Goal: Task Accomplishment & Management: Use online tool/utility

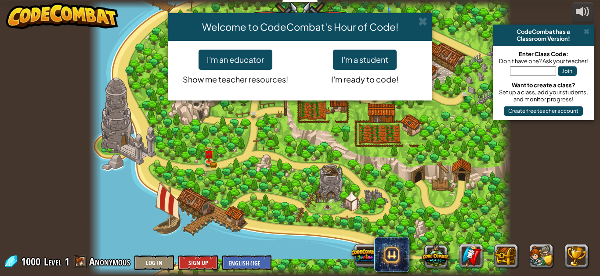
click at [427, 18] on span at bounding box center [422, 21] width 9 height 9
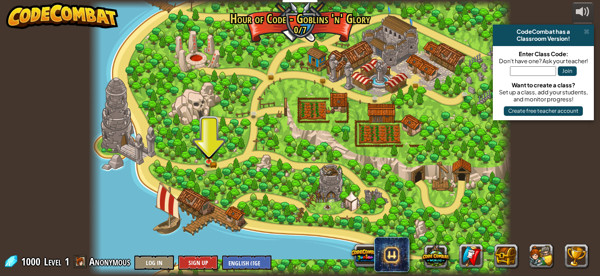
click at [205, 158] on img at bounding box center [209, 154] width 10 height 16
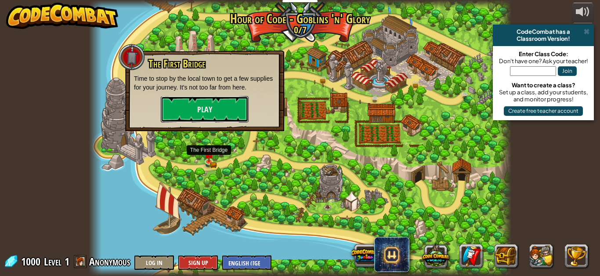
click at [220, 108] on button "Play" at bounding box center [205, 109] width 88 height 26
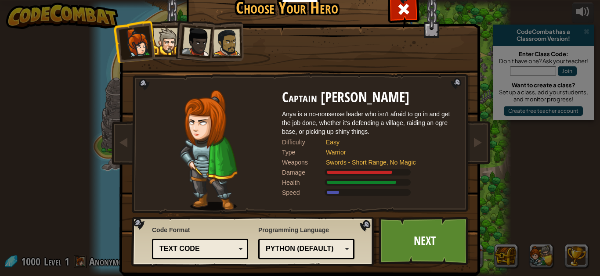
click at [168, 37] on div at bounding box center [166, 41] width 27 height 27
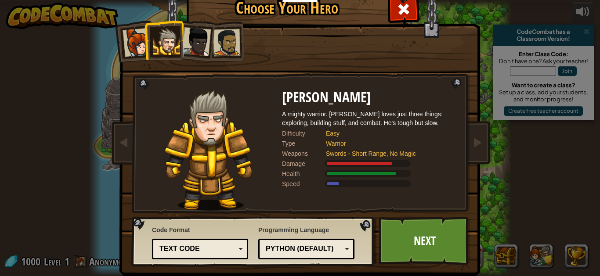
click at [233, 44] on div at bounding box center [226, 42] width 27 height 27
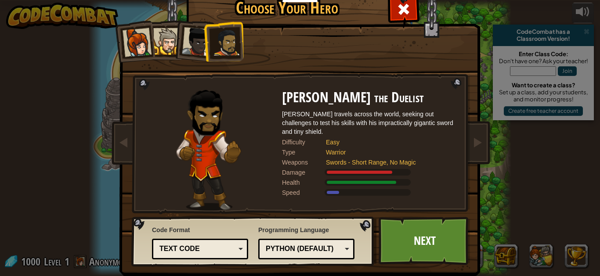
click at [194, 46] on div at bounding box center [196, 41] width 29 height 29
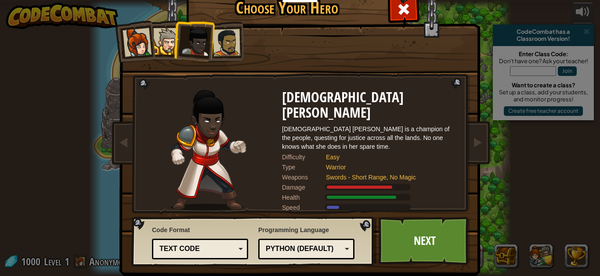
click at [162, 40] on div at bounding box center [166, 41] width 27 height 27
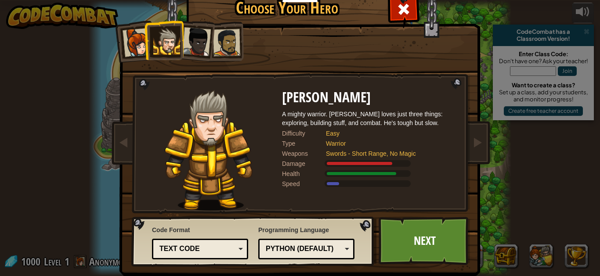
click at [231, 43] on div at bounding box center [226, 42] width 27 height 27
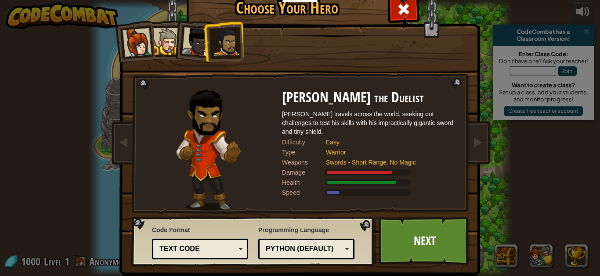
click at [338, 253] on div "Python (Default)" at bounding box center [304, 249] width 76 height 10
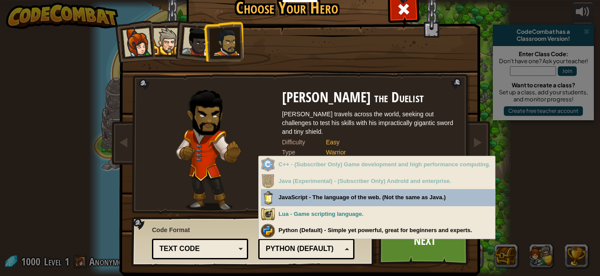
click at [556, 166] on div "Choose Your Hero 1000 Captain [PERSON_NAME] Anya is a no-nonsense leader who is…" at bounding box center [300, 138] width 600 height 276
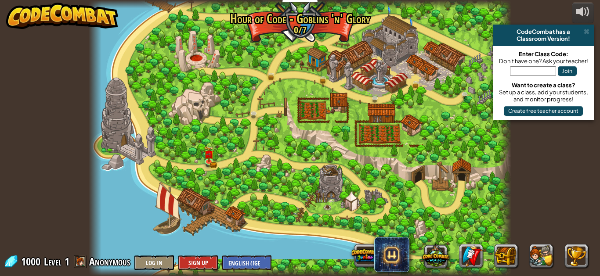
click at [212, 161] on img at bounding box center [209, 154] width 10 height 16
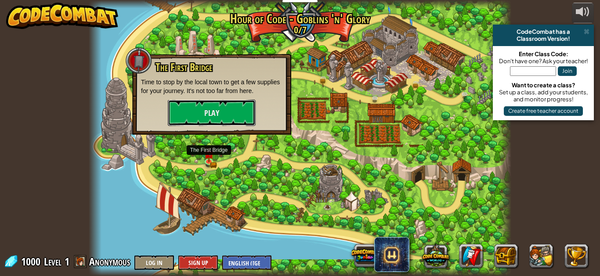
click at [214, 120] on button "Play" at bounding box center [212, 113] width 88 height 26
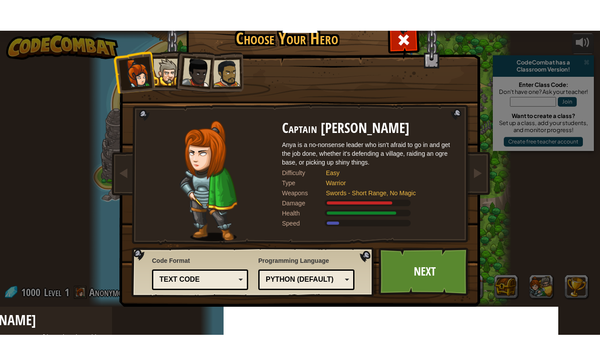
scroll to position [1, 0]
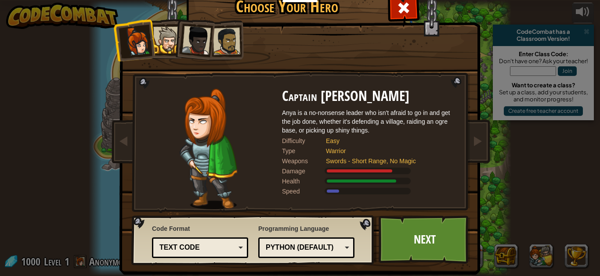
click at [225, 44] on div at bounding box center [226, 41] width 27 height 27
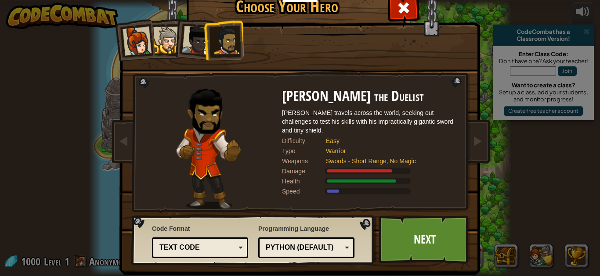
click at [431, 239] on link "Next" at bounding box center [425, 240] width 92 height 48
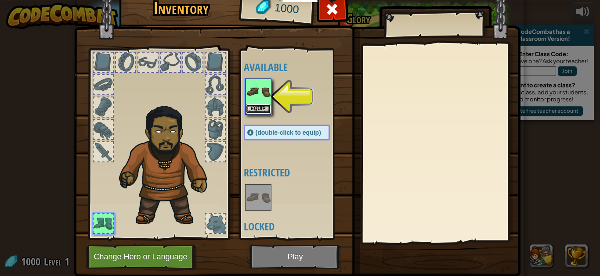
click at [248, 107] on button "Equip" at bounding box center [258, 109] width 25 height 9
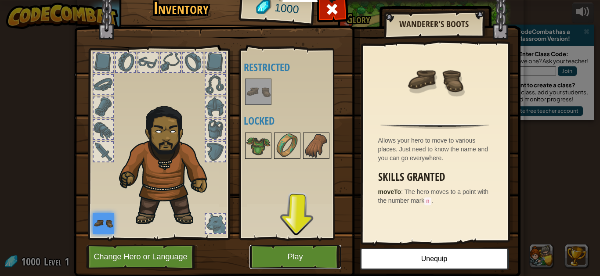
click at [311, 258] on button "Play" at bounding box center [296, 257] width 92 height 24
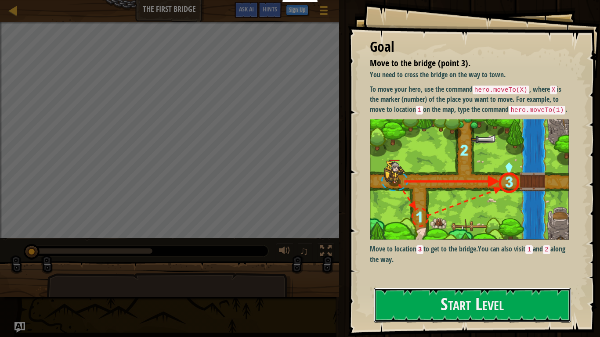
click at [505, 276] on button "Start Level" at bounding box center [472, 305] width 197 height 35
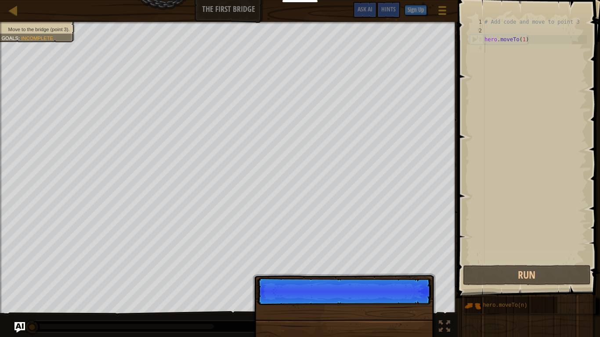
scroll to position [4, 0]
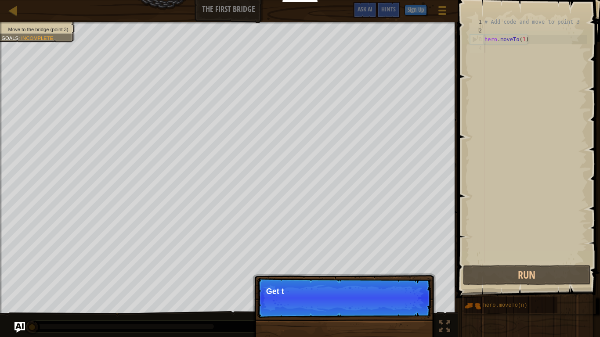
click at [424, 276] on div "Continue Get t" at bounding box center [344, 343] width 183 height 130
click at [425, 276] on div "Continue Get to the" at bounding box center [344, 343] width 183 height 130
click at [421, 276] on p "Continue Get to the bridge" at bounding box center [344, 298] width 174 height 40
click at [416, 276] on p "Continue Get to the bridge by goin" at bounding box center [344, 298] width 174 height 40
click at [417, 276] on p "Continue Get to the bridge by going to po" at bounding box center [344, 298] width 174 height 40
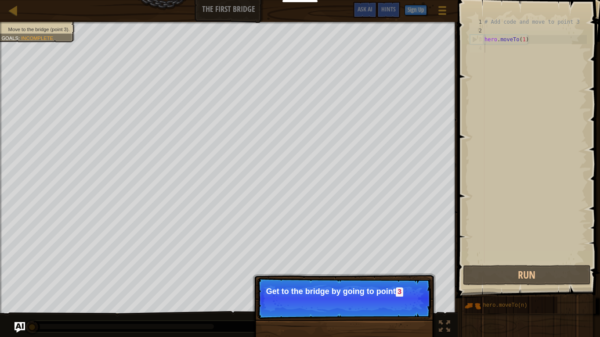
click at [421, 276] on p "Continue Get to the bridge by going to point 3" at bounding box center [344, 298] width 174 height 41
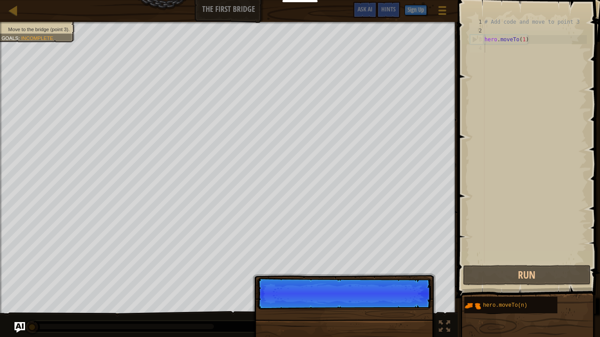
click at [414, 276] on p "Continue" at bounding box center [344, 294] width 174 height 32
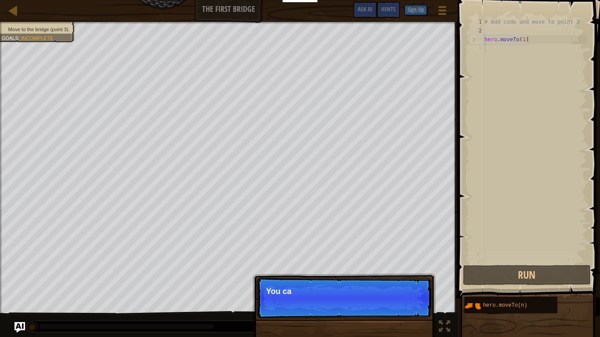
click at [417, 276] on p "Continue You ca" at bounding box center [344, 298] width 174 height 40
click at [406, 276] on p "Continue You can use t" at bounding box center [344, 298] width 174 height 40
click at [409, 276] on p "Continue You can use these me" at bounding box center [344, 298] width 174 height 40
click at [410, 276] on p "Continue You can use these methods." at bounding box center [344, 298] width 174 height 40
click at [416, 276] on p "Continue You can use these methods." at bounding box center [344, 298] width 174 height 40
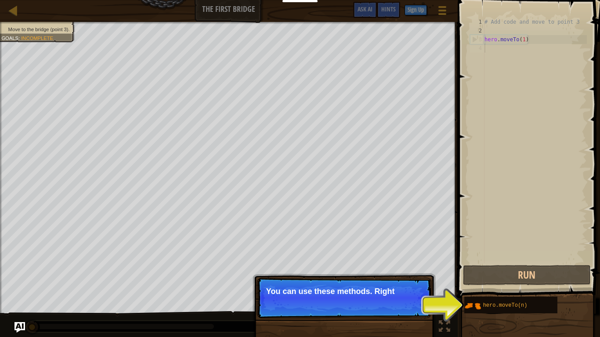
click at [420, 276] on p "Continue You can use these methods. Right" at bounding box center [344, 298] width 174 height 40
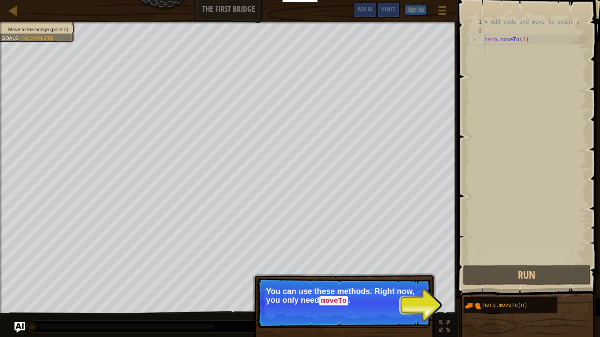
click at [0, 0] on div at bounding box center [0, 0] width 0 height 0
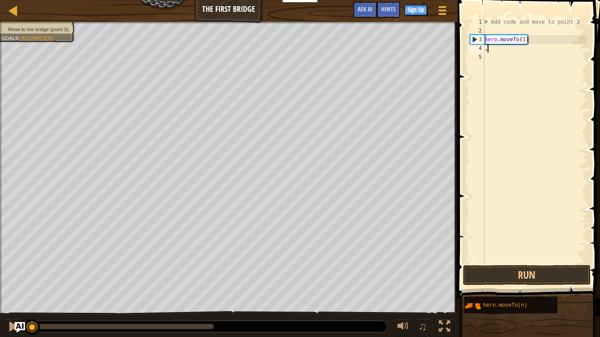
scroll to position [4, 0]
type textarea ","
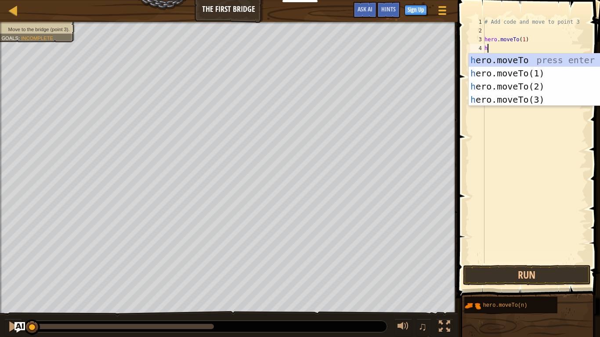
click at [543, 87] on div "h ero.moveTo press enter h ero.moveTo(1) press enter h ero.moveTo(2) press ente…" at bounding box center [552, 93] width 166 height 79
type textarea "hero.moveTo(2)"
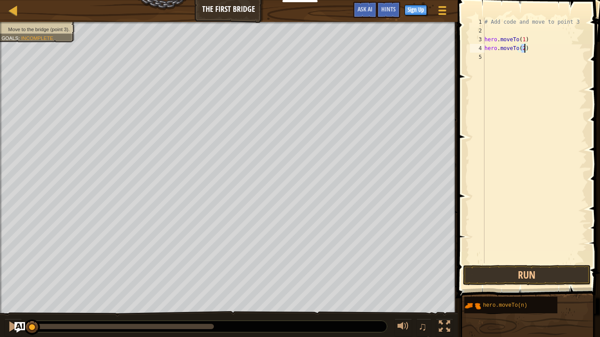
click at [489, 60] on div "# Add code and move to point 3 hero . moveTo ( 1 ) hero . moveTo ( 2 )" at bounding box center [535, 150] width 104 height 264
type textarea "g"
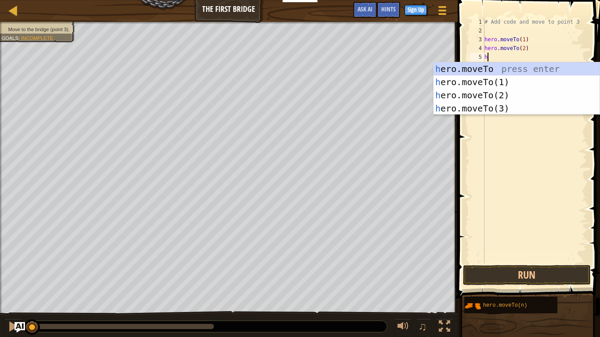
click at [510, 110] on div "h ero.moveTo press enter h ero.moveTo(1) press enter h ero.moveTo(2) press ente…" at bounding box center [517, 101] width 166 height 79
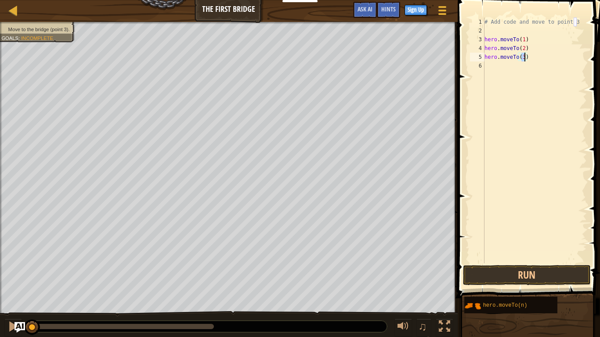
type textarea "hero.moveTo()"
click at [565, 128] on div "# Add code and move to point 3 hero . moveTo ( 1 ) hero . moveTo ( 2 ) hero . m…" at bounding box center [535, 150] width 104 height 264
click at [558, 275] on button "Run" at bounding box center [527, 275] width 128 height 20
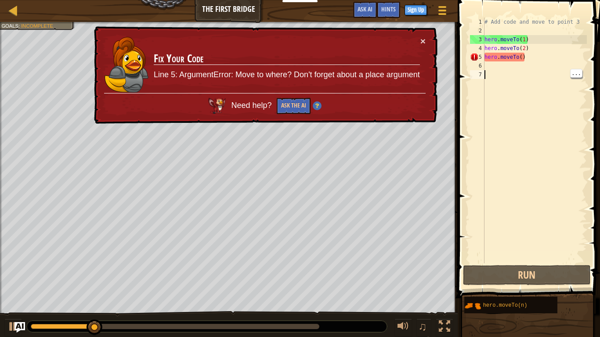
click at [524, 62] on div "# Add code and move to point 3 hero . moveTo ( 1 ) hero . moveTo ( 2 ) hero . m…" at bounding box center [535, 150] width 104 height 264
click at [521, 61] on div "# Add code and move to point 3 hero . moveTo ( 1 ) hero . moveTo ( 2 ) hero . m…" at bounding box center [535, 150] width 104 height 264
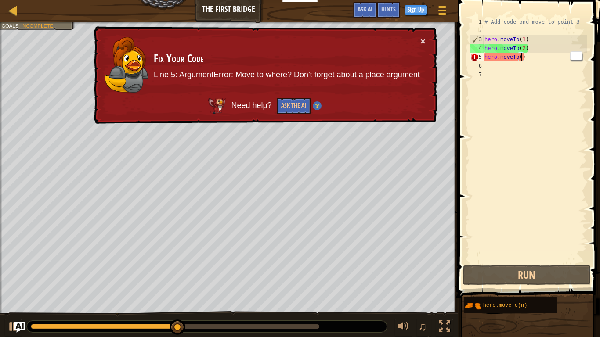
scroll to position [4, 6]
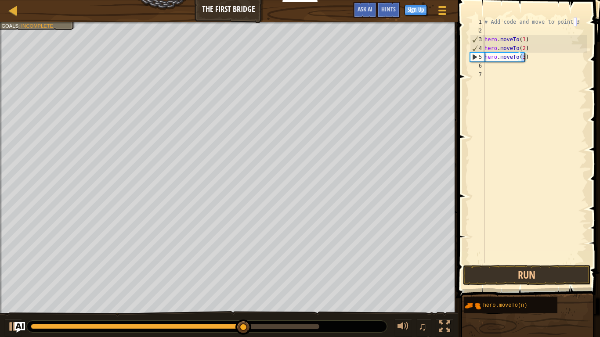
type textarea "hero.moveTo()"
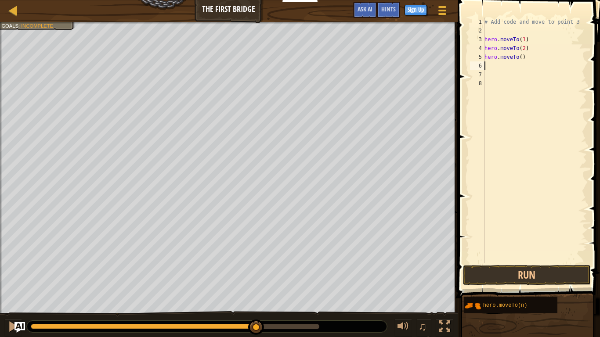
click at [523, 61] on div "# Add code and move to point 3 hero . moveTo ( 1 ) hero . moveTo ( 2 ) hero . m…" at bounding box center [535, 150] width 104 height 264
click at [521, 58] on div "# Add code and move to point 3 hero . moveTo ( 1 ) hero . moveTo ( 2 ) hero . m…" at bounding box center [535, 150] width 104 height 264
click at [531, 58] on div "# Add code and move to point 3 hero . moveTo ( 1 ) hero . moveTo ( 2 ) hero . m…" at bounding box center [535, 150] width 104 height 264
type textarea "h"
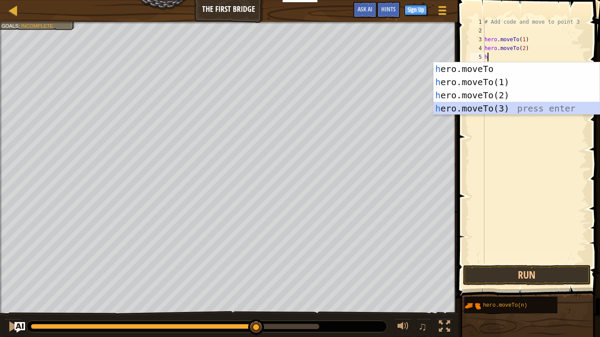
click at [499, 104] on div "h ero.moveTo press enter h ero.moveTo(1) press enter h ero.moveTo(2) press ente…" at bounding box center [517, 101] width 166 height 79
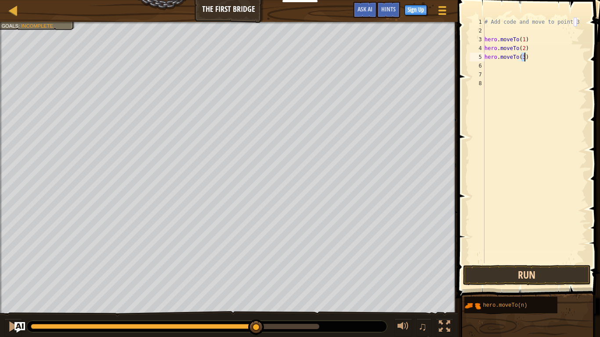
type textarea "hero.moveTo(3)"
click at [532, 272] on button "Run" at bounding box center [527, 275] width 128 height 20
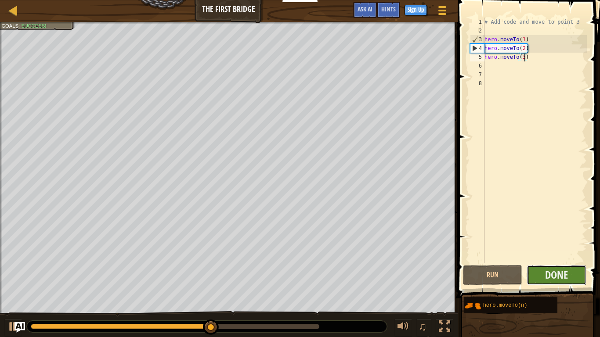
click at [539, 270] on button "Done" at bounding box center [557, 275] width 60 height 20
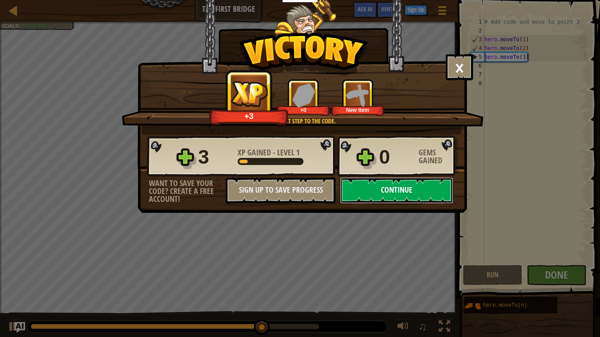
click at [403, 187] on button "Continue" at bounding box center [396, 191] width 113 height 26
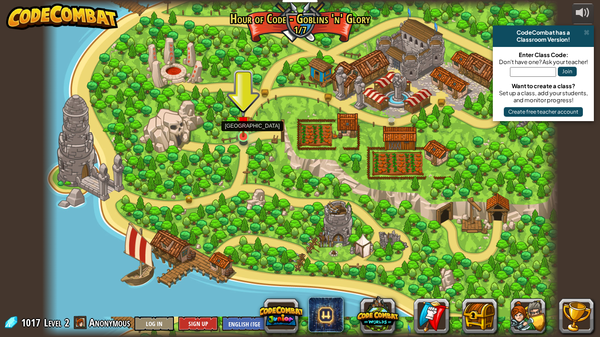
click at [243, 131] on img at bounding box center [243, 123] width 13 height 30
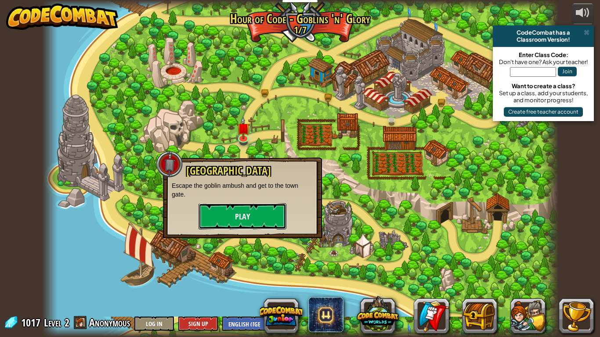
click at [258, 210] on button "Play" at bounding box center [243, 216] width 88 height 26
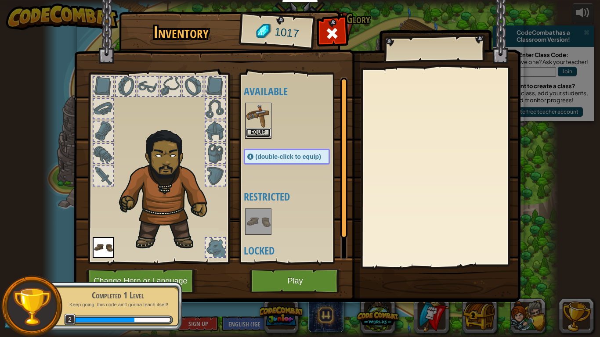
click at [256, 129] on button "Equip" at bounding box center [258, 132] width 25 height 9
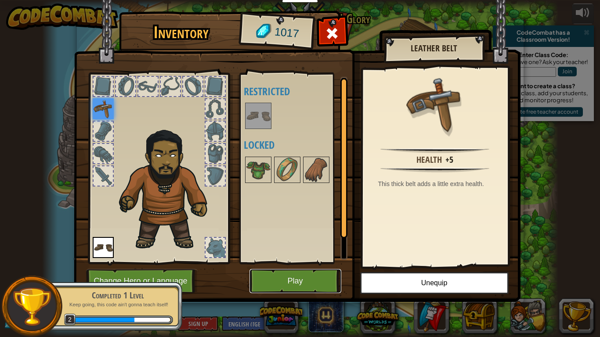
click at [307, 276] on button "Play" at bounding box center [296, 281] width 92 height 24
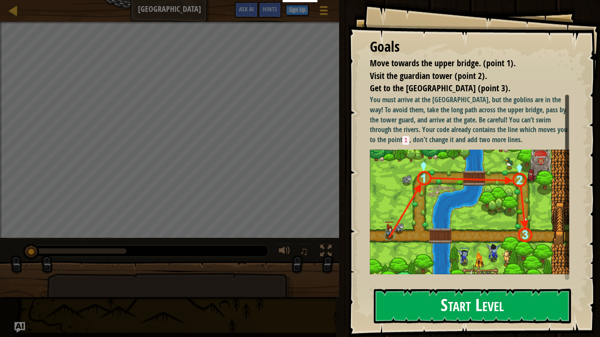
click at [406, 276] on button "Start Level" at bounding box center [472, 306] width 197 height 35
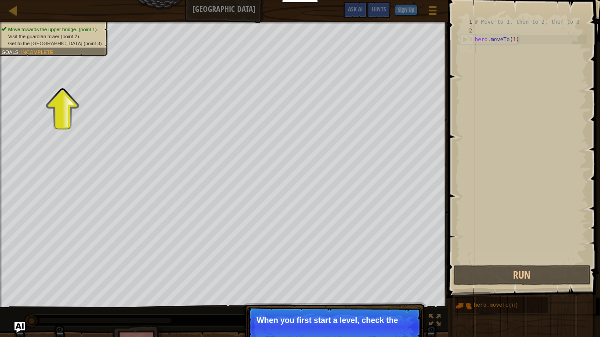
click at [372, 276] on p "Continue When you first start a level, check the" at bounding box center [334, 327] width 174 height 40
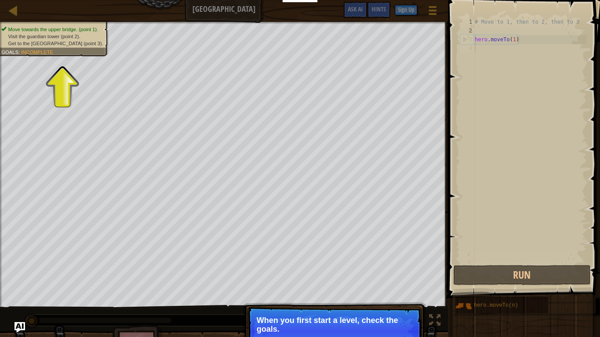
click at [372, 276] on p "Continue When you first start a level, check the goals." at bounding box center [334, 331] width 174 height 49
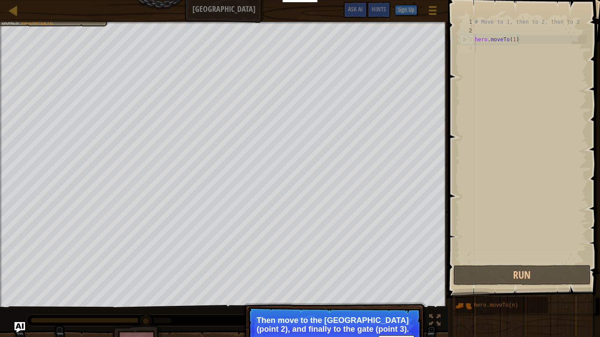
click at [486, 54] on div "# Move to 1, then to 2, then to 3 hero . moveTo ( 1 )" at bounding box center [530, 150] width 114 height 264
click at [490, 51] on div "# Move to 1, then to 2, then to 3 hero . moveTo ( 1 )" at bounding box center [530, 150] width 114 height 264
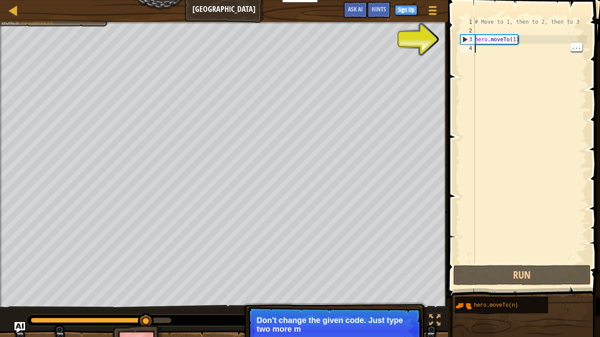
click at [482, 55] on div "# Move to 1, then to 2, then to 3 hero . moveTo ( 1 )" at bounding box center [530, 150] width 114 height 264
click at [489, 52] on div "# Move to 1, then to 2, then to 3 hero . moveTo ( 1 )" at bounding box center [530, 150] width 114 height 264
click at [496, 65] on div "# Move to 1, then to 2, then to 3 hero . moveTo ( 1 )" at bounding box center [530, 150] width 114 height 264
click at [524, 70] on div "# Move to 1, then to 2, then to 3 hero . moveTo ( 1 )" at bounding box center [530, 150] width 114 height 264
click at [523, 58] on div "# Move to 1, then to 2, then to 3 hero . moveTo ( 1 )" at bounding box center [530, 150] width 114 height 264
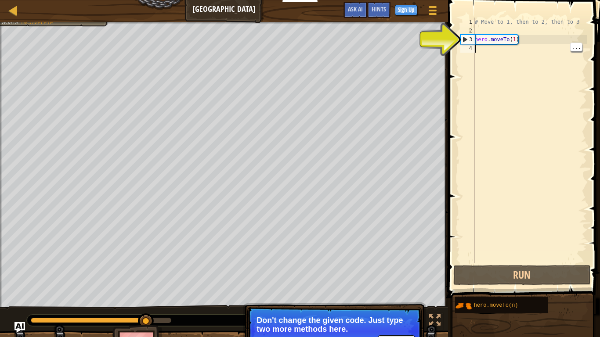
click at [525, 51] on div "# Move to 1, then to 2, then to 3 hero . moveTo ( 1 )" at bounding box center [530, 150] width 114 height 264
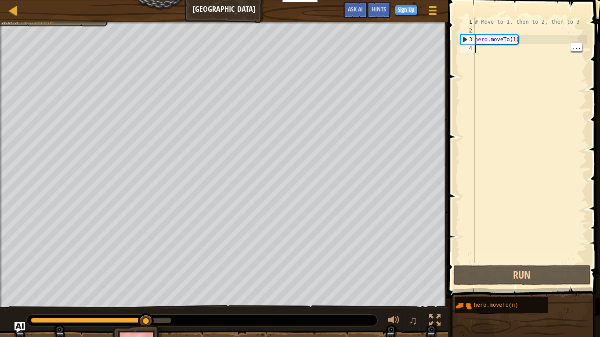
click at [491, 49] on div "# Move to 1, then to 2, then to 3 hero . moveTo ( 1 )" at bounding box center [530, 150] width 114 height 264
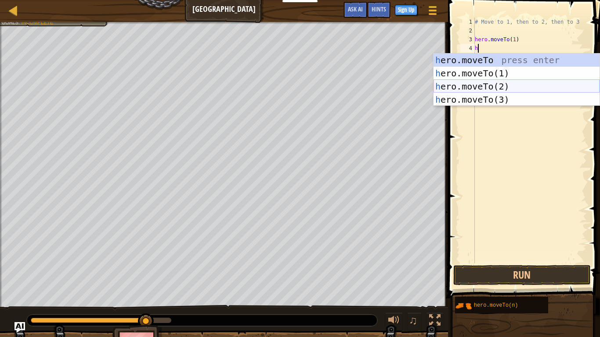
click at [501, 83] on div "h ero.moveTo press enter h ero.moveTo(1) press enter h ero.moveTo(2) press ente…" at bounding box center [517, 93] width 166 height 79
type textarea "hero.moveTo(2)"
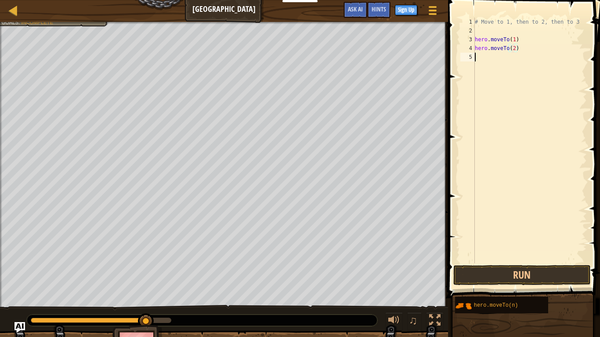
click at [488, 62] on div "# Move to 1, then to 2, then to 3 hero . moveTo ( 1 ) hero . moveTo ( 2 )" at bounding box center [530, 150] width 114 height 264
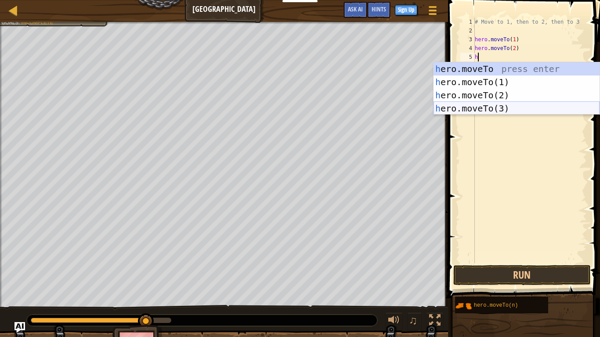
click at [511, 106] on div "h ero.moveTo press enter h ero.moveTo(1) press enter h ero.moveTo(2) press ente…" at bounding box center [517, 101] width 166 height 79
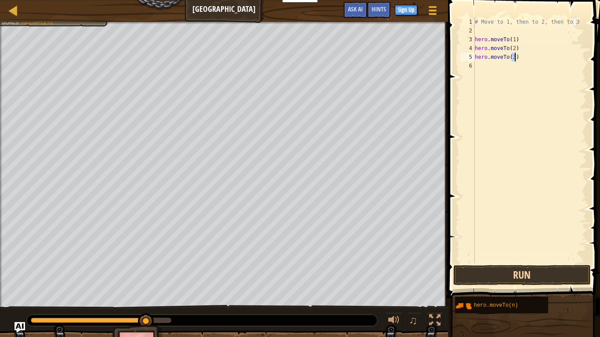
type textarea "hero.moveTo(3)"
click at [501, 276] on button "Run" at bounding box center [521, 275] width 137 height 20
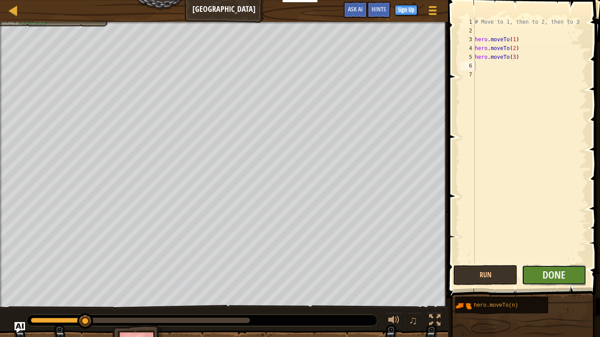
click at [573, 271] on button "Done" at bounding box center [554, 275] width 64 height 20
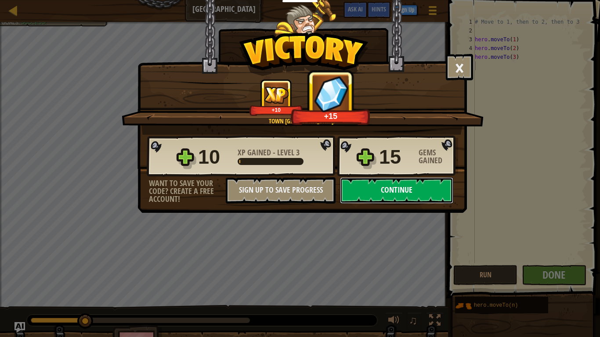
click at [438, 191] on button "Continue" at bounding box center [396, 191] width 113 height 26
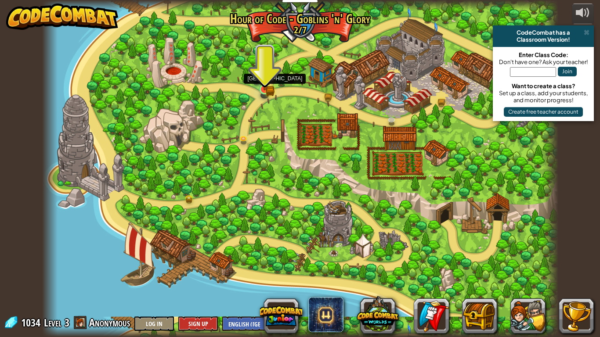
click at [270, 80] on img at bounding box center [264, 76] width 13 height 29
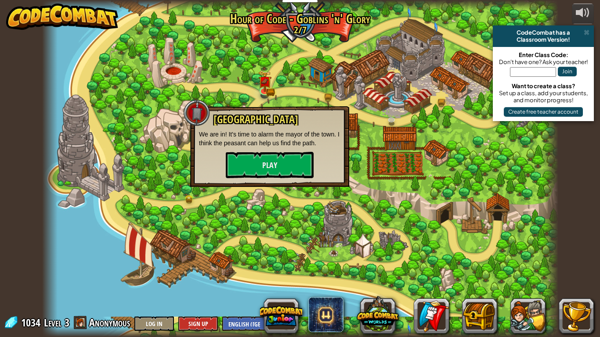
click at [250, 179] on div "Broken Bridge We are in! It's time to alarm the mayor of the town. I think the …" at bounding box center [269, 146] width 159 height 81
click at [249, 155] on button "Play" at bounding box center [270, 165] width 88 height 26
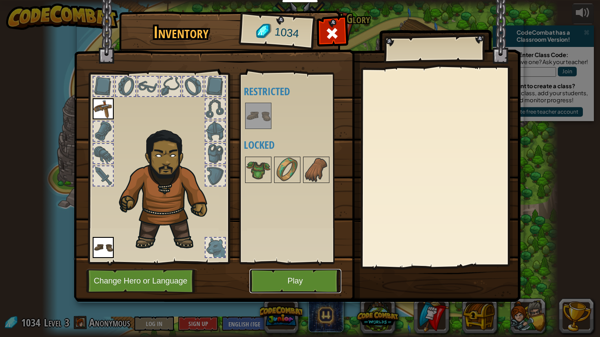
click at [300, 276] on button "Play" at bounding box center [296, 281] width 92 height 24
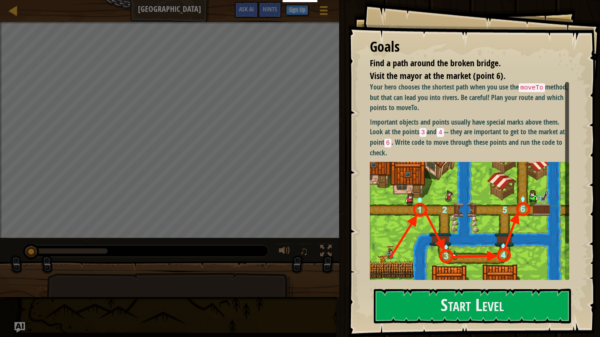
click at [519, 154] on p "Important objects and points usually have special marks above them. Look at the…" at bounding box center [470, 137] width 200 height 41
click at [522, 276] on img at bounding box center [470, 224] width 200 height 124
click at [520, 276] on button "Start Level" at bounding box center [472, 306] width 197 height 35
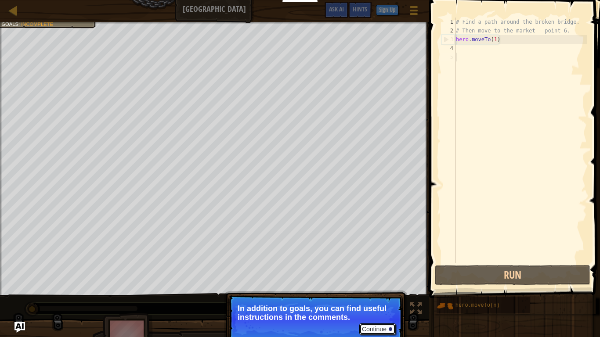
click at [379, 276] on button "Continue" at bounding box center [377, 329] width 36 height 11
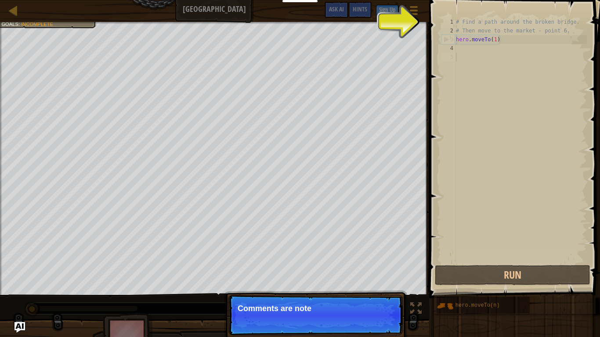
click at [377, 276] on p "Continue Comments are note" at bounding box center [316, 315] width 174 height 40
click at [377, 276] on p "Continue Comments are notes and tips. T" at bounding box center [316, 315] width 174 height 40
click at [377, 276] on p "Continue Comments are notes and tips. They do" at bounding box center [316, 315] width 174 height 40
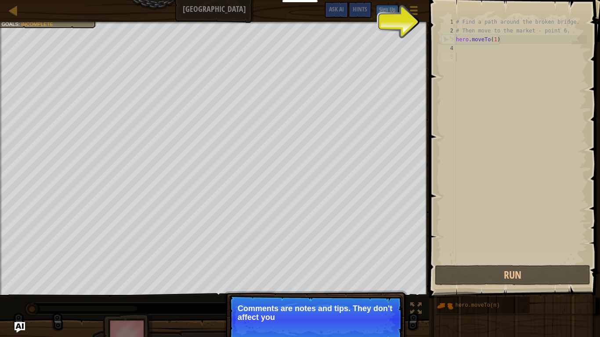
click at [377, 276] on p "Continue Comments are notes and tips. They don't affect you" at bounding box center [316, 319] width 174 height 49
click at [377, 276] on p "Continue Comments are notes and tips. They don't affect your hero" at bounding box center [316, 319] width 174 height 49
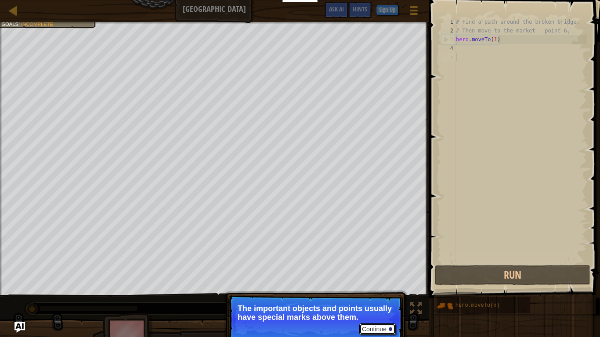
click at [391, 276] on button "Continue" at bounding box center [377, 329] width 36 height 11
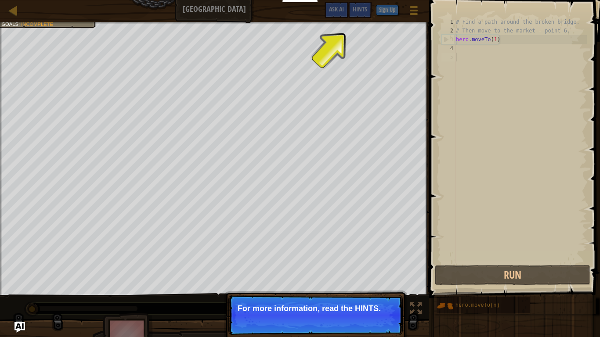
click at [390, 276] on button "Continue" at bounding box center [377, 320] width 36 height 11
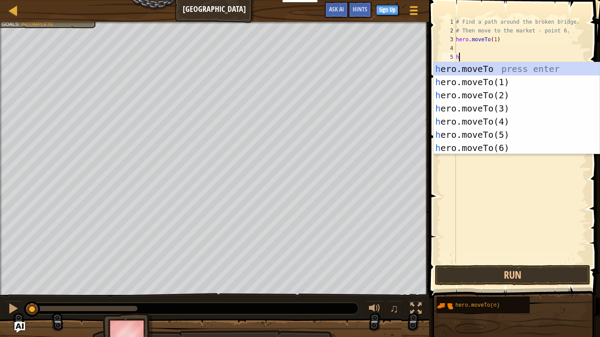
click at [511, 97] on div "h ero.moveTo press enter h ero.moveTo(1) press enter h ero.moveTo(2) press ente…" at bounding box center [517, 121] width 166 height 119
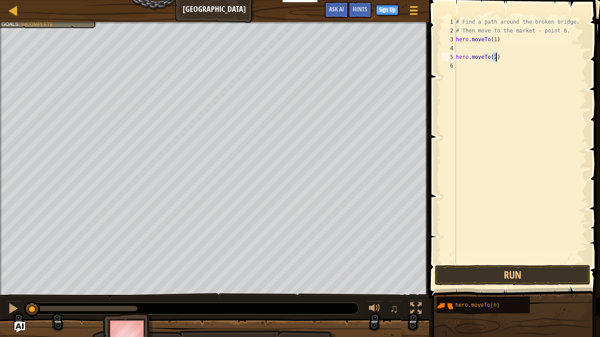
click at [504, 58] on div "# Find a path around the broken bridge. # Then move to the market - point 6. he…" at bounding box center [520, 150] width 133 height 264
type textarea "h"
click at [463, 47] on div "# Find a path around the broken bridge. # Then move to the market - point 6. he…" at bounding box center [520, 150] width 133 height 264
type textarea "g"
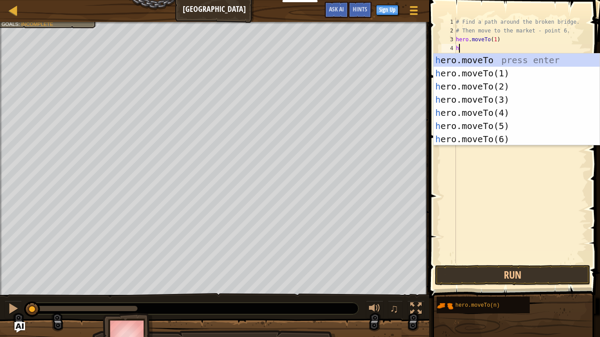
click at [509, 90] on div "h ero.moveTo press enter h ero.moveTo(1) press enter h ero.moveTo(2) press ente…" at bounding box center [517, 113] width 166 height 119
type textarea "hero.moveTo(2)"
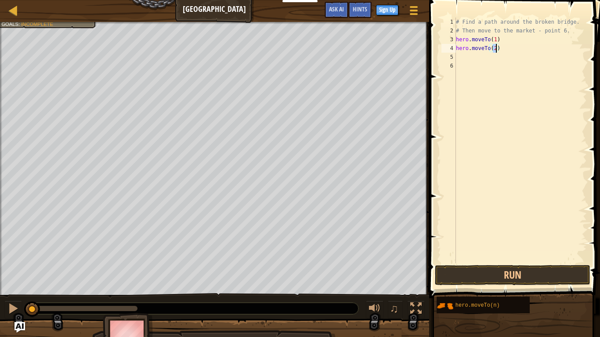
click at [469, 63] on div "# Find a path around the broken bridge. # Then move to the market - point 6. he…" at bounding box center [520, 150] width 133 height 264
click at [471, 55] on div "# Find a path around the broken bridge. # Then move to the market - point 6. he…" at bounding box center [520, 150] width 133 height 264
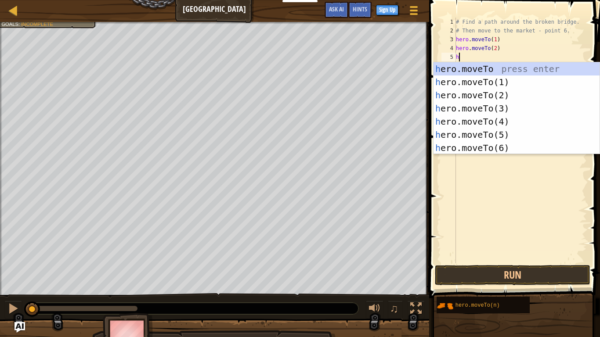
click at [508, 109] on div "h ero.moveTo press enter h ero.moveTo(1) press enter h ero.moveTo(2) press ente…" at bounding box center [517, 121] width 166 height 119
type textarea "hero.moveTo(3)"
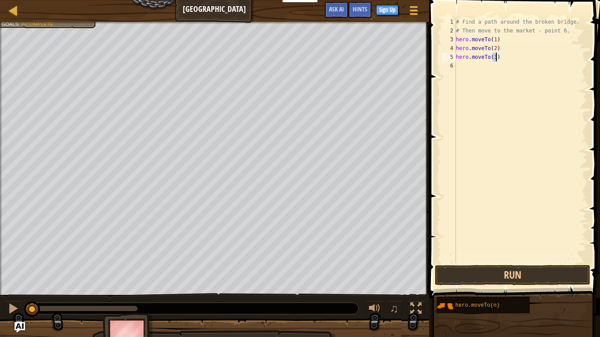
click at [469, 64] on div "# Find a path around the broken bridge. # Then move to the market - point 6. he…" at bounding box center [520, 150] width 133 height 264
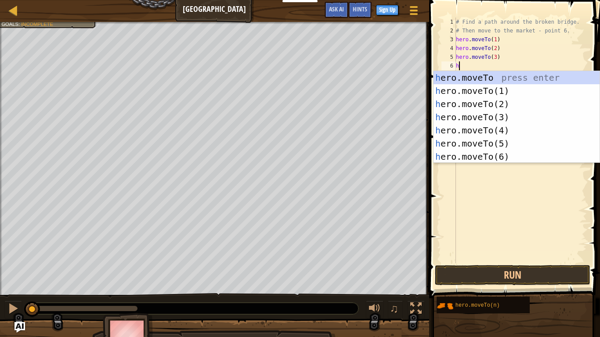
click at [502, 127] on div "h ero.moveTo press enter h ero.moveTo(1) press enter h ero.moveTo(2) press ente…" at bounding box center [517, 130] width 166 height 119
type textarea "hero.moveTo(4)"
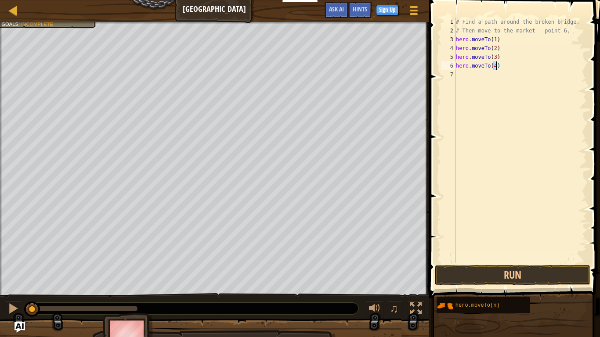
click at [467, 78] on div "# Find a path around the broken bridge. # Then move to the market - point 6. he…" at bounding box center [520, 150] width 133 height 264
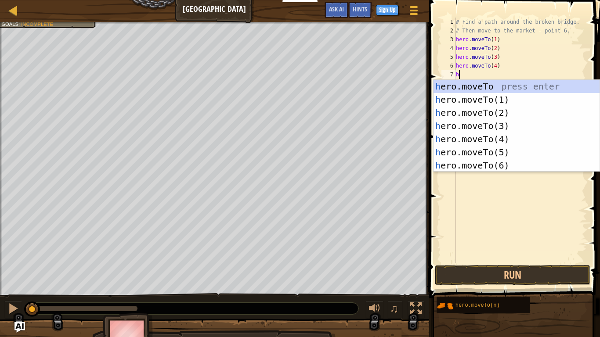
click at [507, 152] on div "h ero.moveTo press enter h ero.moveTo(1) press enter h ero.moveTo(2) press ente…" at bounding box center [517, 139] width 166 height 119
type textarea "hero.moveTo(5)"
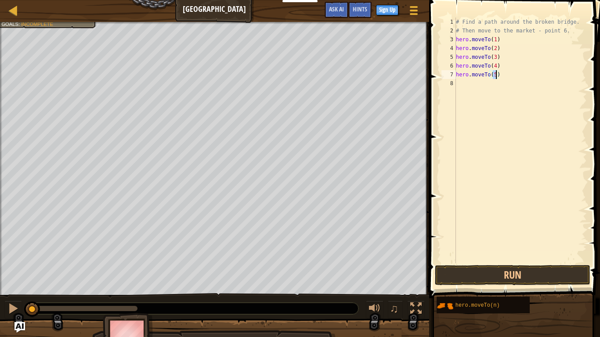
click at [463, 94] on div "# Find a path around the broken bridge. # Then move to the market - point 6. he…" at bounding box center [520, 150] width 133 height 264
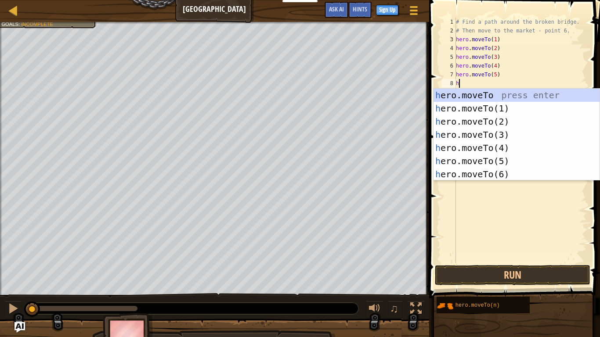
click at [516, 178] on div "h ero.moveTo press enter h ero.moveTo(1) press enter h ero.moveTo(2) press ente…" at bounding box center [517, 148] width 166 height 119
type textarea "hero.moveTo(6)"
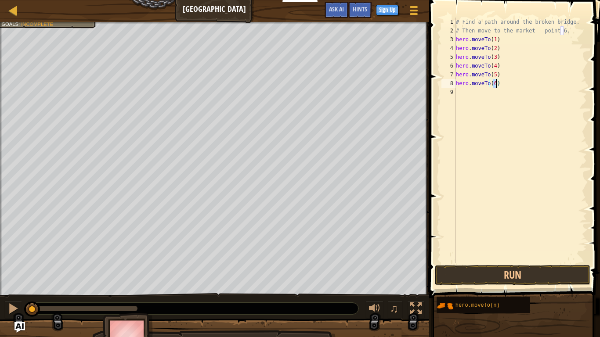
click at [461, 92] on div "# Find a path around the broken bridge. # Then move to the market - point 6. he…" at bounding box center [520, 150] width 133 height 264
type textarea "h"
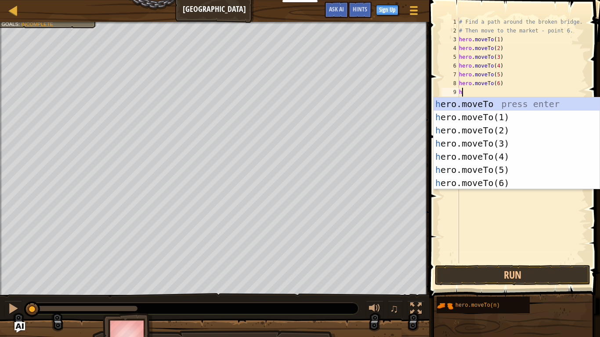
click at [546, 213] on div "# Find a path around the broken bridge. # Then move to the market - point 6. he…" at bounding box center [522, 150] width 130 height 264
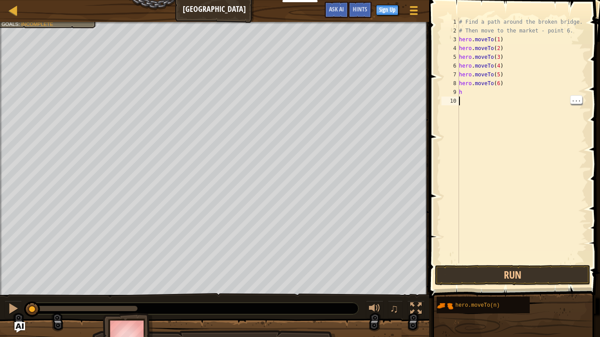
click at [476, 93] on div "# Find a path around the broken bridge. # Then move to the market - point 6. he…" at bounding box center [522, 150] width 130 height 264
type textarea "h"
click at [548, 276] on button "Run" at bounding box center [513, 275] width 156 height 20
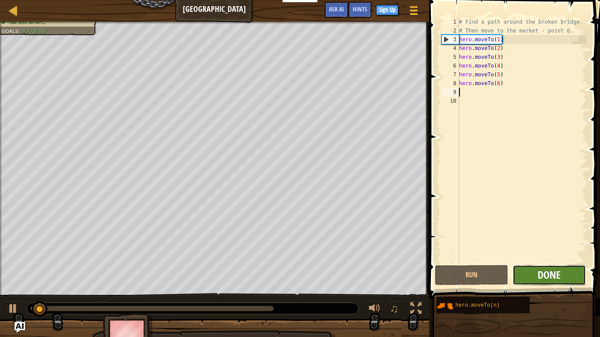
click at [553, 270] on span "Done" at bounding box center [549, 275] width 23 height 14
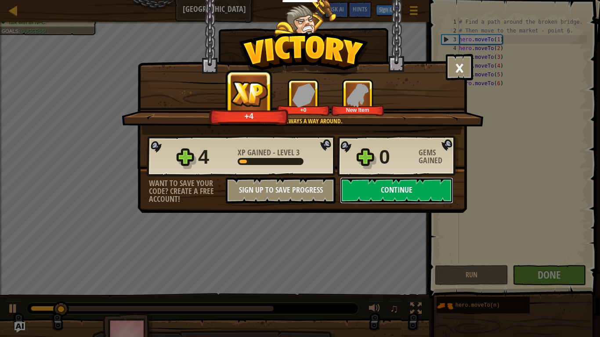
click at [426, 197] on button "Continue" at bounding box center [396, 191] width 113 height 26
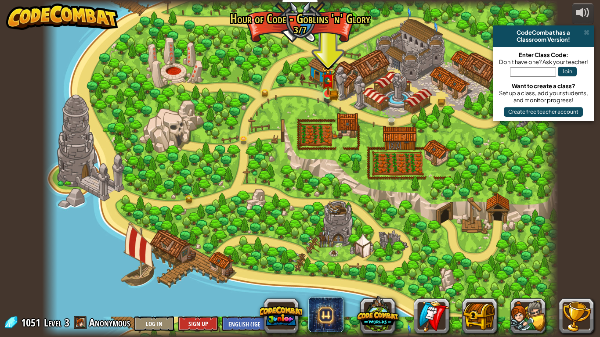
click at [334, 91] on img at bounding box center [328, 80] width 13 height 29
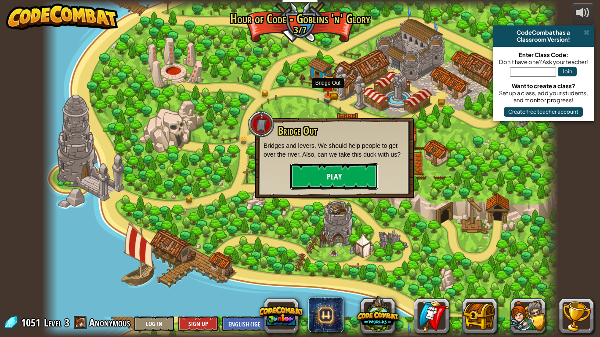
click at [354, 179] on button "Play" at bounding box center [334, 176] width 88 height 26
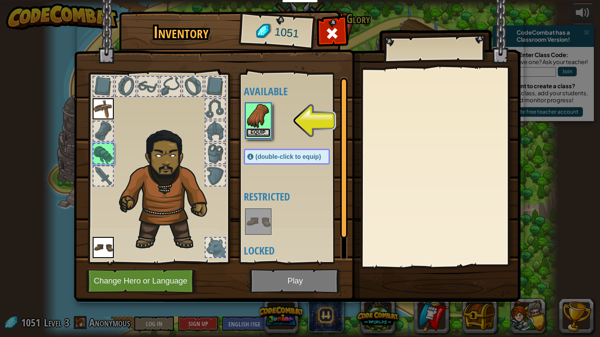
click at [261, 137] on button "Equip" at bounding box center [258, 132] width 25 height 9
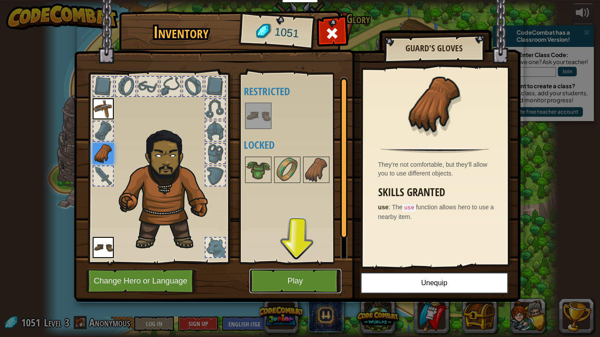
click at [303, 274] on button "Play" at bounding box center [296, 281] width 92 height 24
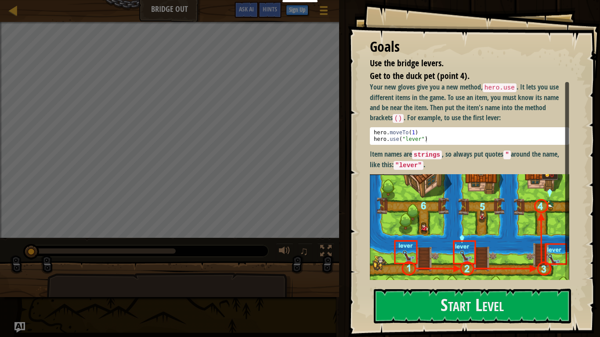
click at [552, 157] on strong "Item names are strings , so always put quotes " around the name, like this: "le…" at bounding box center [464, 159] width 189 height 20
click at [538, 276] on button "Start Level" at bounding box center [472, 306] width 197 height 35
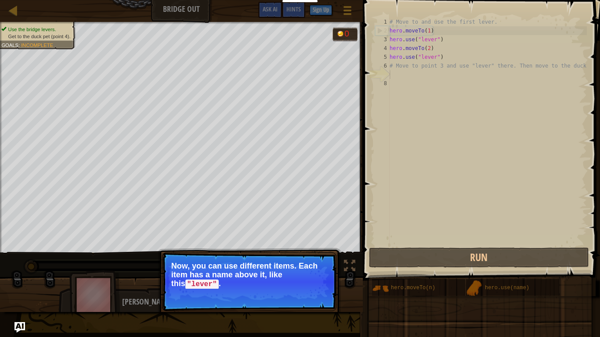
click at [327, 276] on p "Now, you can use different items. Each item has a name above it, like this "lev…" at bounding box center [249, 275] width 156 height 27
click at [326, 276] on button "Continue" at bounding box center [311, 296] width 36 height 11
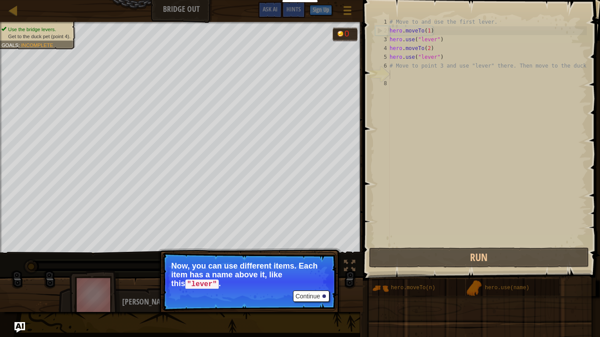
scroll to position [4, 0]
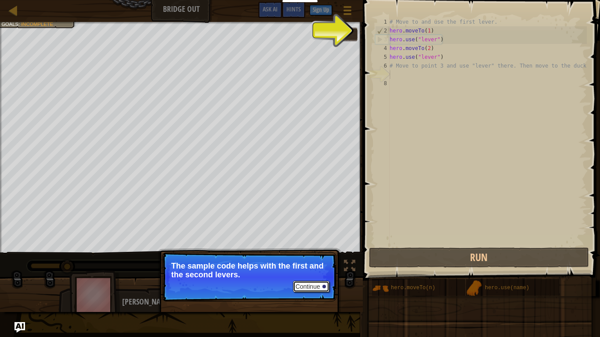
click at [318, 276] on button "Continue" at bounding box center [311, 286] width 36 height 11
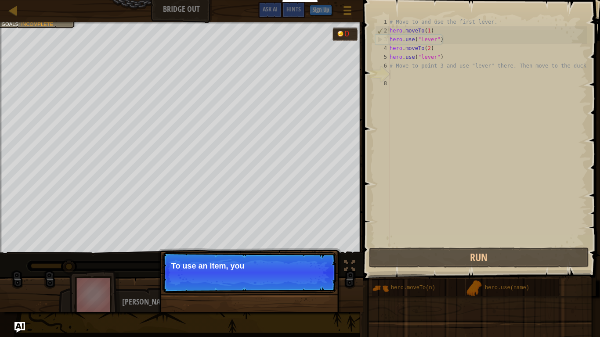
click at [318, 276] on p "Continue To use an item, you" at bounding box center [249, 273] width 174 height 40
click at [318, 276] on p "Continue To use an item, you need to" at bounding box center [249, 273] width 174 height 40
click at [318, 276] on p "Continue To use an item, you need to be near it." at bounding box center [249, 273] width 174 height 40
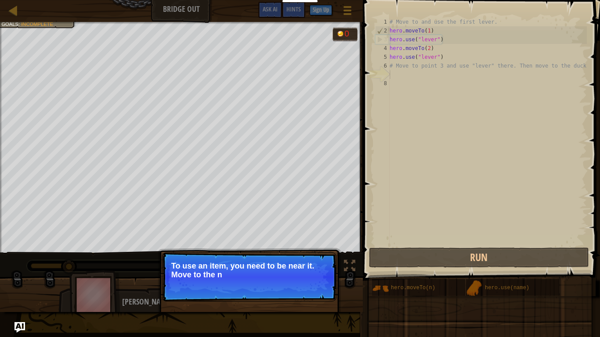
click at [318, 276] on p "Continue To use an item, you need to be near it. Move to the n" at bounding box center [249, 277] width 174 height 49
click at [318, 276] on p "Continue To use an item, you need to be near it. Move to the next ava" at bounding box center [249, 277] width 174 height 49
click at [318, 276] on p "Continue To use an item, you need to be near it. Move to the next available" at bounding box center [249, 277] width 174 height 49
click at [318, 276] on p "Continue To use an item, you need to be near it. Move to the next available bri…" at bounding box center [249, 277] width 174 height 49
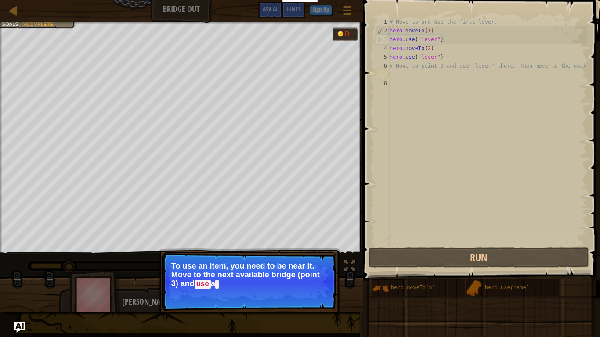
click at [318, 276] on p "Continue To use an item, you need to be near it. Move to the next available bri…" at bounding box center [249, 282] width 174 height 59
click at [318, 276] on button "Continue" at bounding box center [311, 296] width 36 height 11
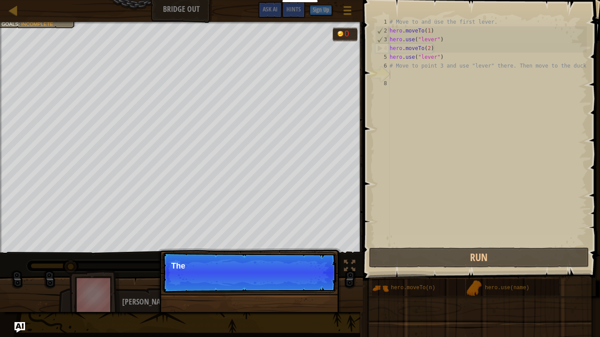
click at [318, 276] on p "Continue The" at bounding box center [249, 273] width 174 height 40
click at [318, 276] on p "Continue Then move to the" at bounding box center [249, 273] width 174 height 40
click at [318, 276] on p "Continue Then move to the duck at" at bounding box center [249, 273] width 174 height 40
click at [318, 276] on p "Continue Then move to the duck at the p" at bounding box center [249, 273] width 174 height 40
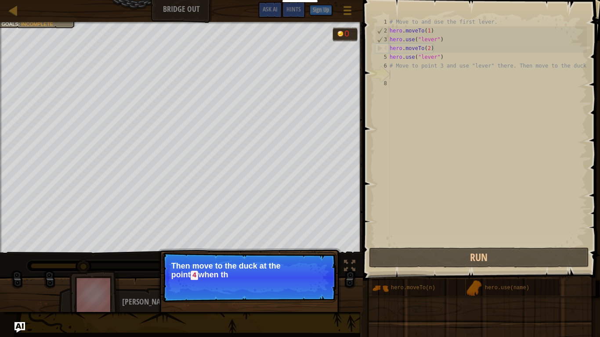
click at [318, 276] on p "Continue Then move to the duck at the point 4 when th" at bounding box center [249, 278] width 174 height 50
click at [318, 276] on p "Continue Then move to the duck at the point 4 when the bridg" at bounding box center [249, 278] width 174 height 50
click at [318, 276] on p "Continue Then move to the duck at the point 4 when the bridge is en" at bounding box center [249, 278] width 174 height 50
click at [318, 276] on p "Continue Then move to the duck at the point 4 when the bridge is enabled.." at bounding box center [249, 278] width 174 height 50
click at [318, 276] on button "Continue" at bounding box center [311, 287] width 36 height 11
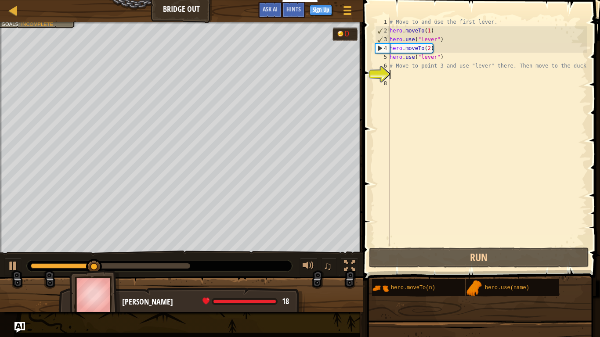
click at [318, 276] on div "Use the bridge levers. Get to the duck pet (point 4). Goals : Incomplete 0 ♫ [P…" at bounding box center [300, 167] width 600 height 290
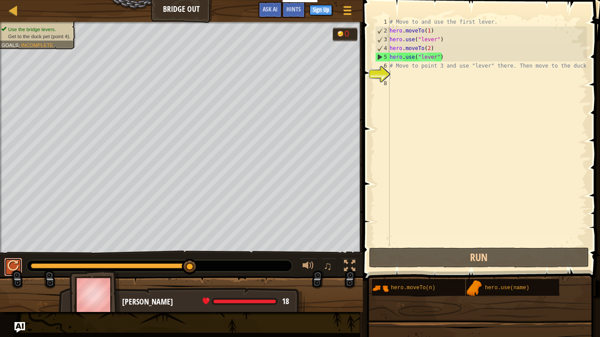
click at [13, 267] on div at bounding box center [12, 266] width 11 height 11
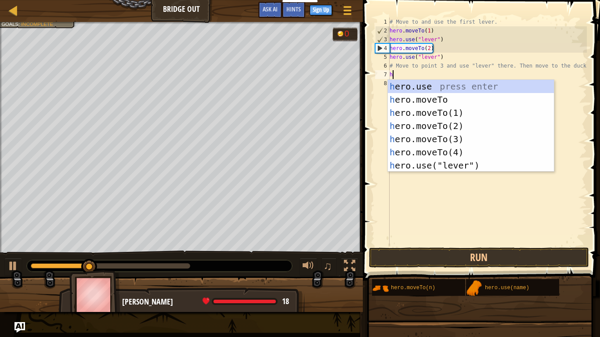
click at [466, 133] on div "h ero.use press enter h ero.moveTo press enter h ero.moveTo(1) press enter h er…" at bounding box center [471, 139] width 166 height 119
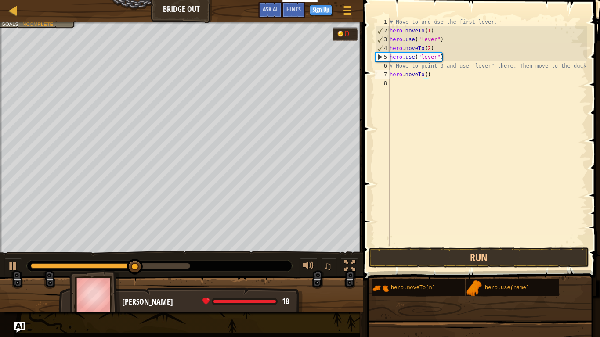
type textarea "hero.moveTo(2)"
click at [402, 88] on div "# Move to and use the first lever. hero . moveTo ( 1 ) hero . use ( "lever" ) h…" at bounding box center [487, 141] width 199 height 246
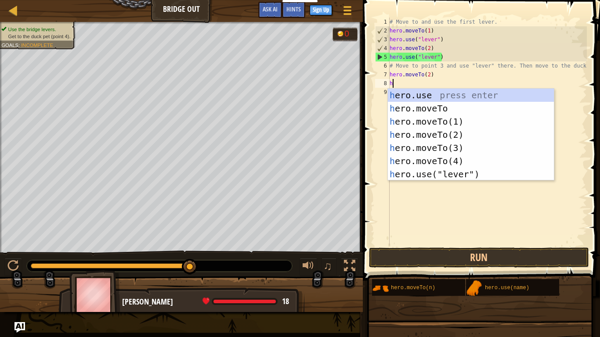
click at [469, 177] on div "h ero.use press enter h ero.moveTo press enter h ero.moveTo(1) press enter h er…" at bounding box center [471, 148] width 166 height 119
type textarea "hero.use("lever")"
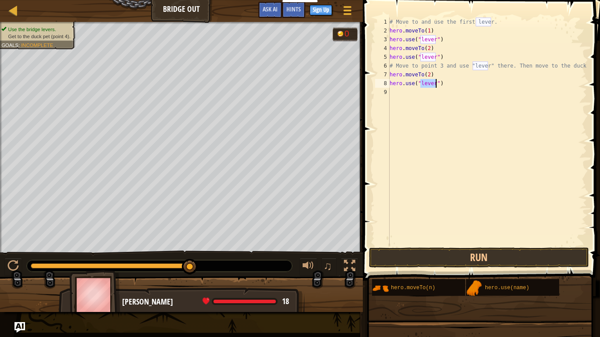
click at [414, 97] on div "# Move to and use the first lever. hero . moveTo ( 1 ) hero . use ( "lever" ) h…" at bounding box center [487, 141] width 199 height 246
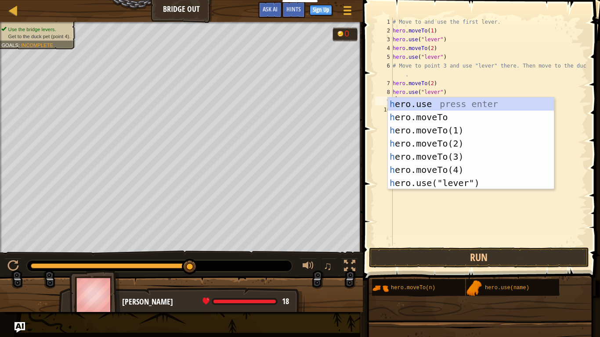
click at [463, 160] on div "h ero.use press enter h ero.moveTo press enter h ero.moveTo(1) press enter h er…" at bounding box center [471, 157] width 166 height 119
type textarea "hero.moveTo(3)"
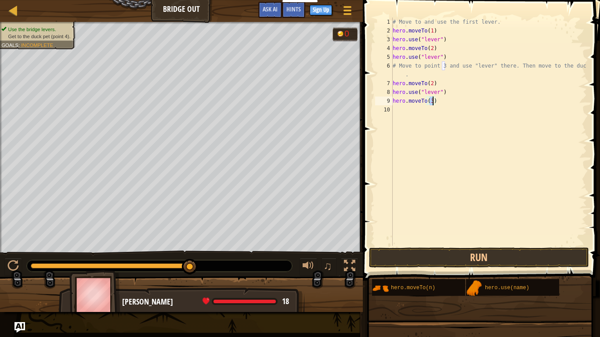
click at [407, 120] on div "# Move to and use the first lever. hero . moveTo ( 1 ) hero . use ( "lever" ) h…" at bounding box center [489, 141] width 196 height 246
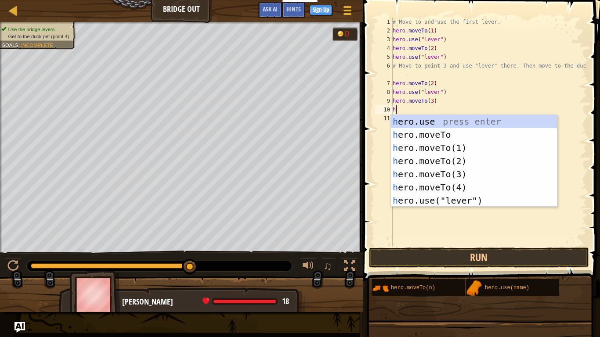
click at [476, 203] on div "h ero.use press enter h ero.moveTo press enter h ero.moveTo(1) press enter h er…" at bounding box center [474, 174] width 166 height 119
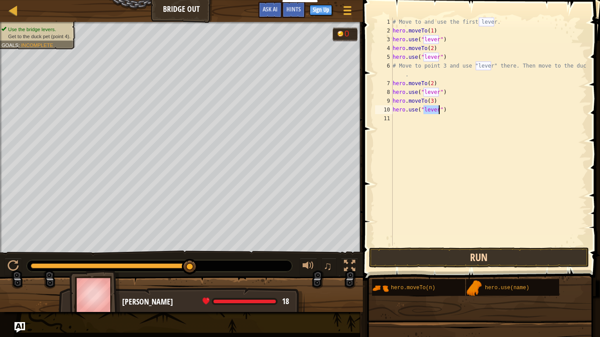
type textarea "hero.use("lever")"
click at [529, 263] on button "Run" at bounding box center [479, 258] width 220 height 20
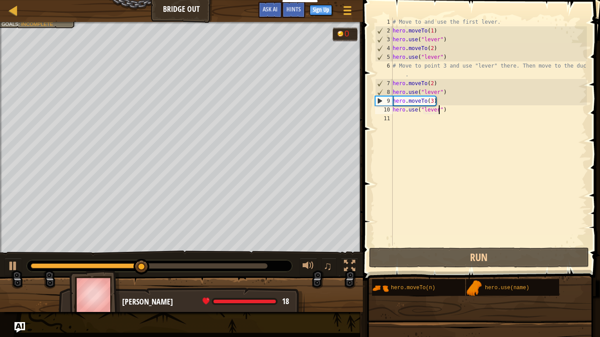
click at [409, 122] on div "# Move to and use the first lever. hero . moveTo ( 1 ) hero . use ( "lever" ) h…" at bounding box center [489, 141] width 196 height 246
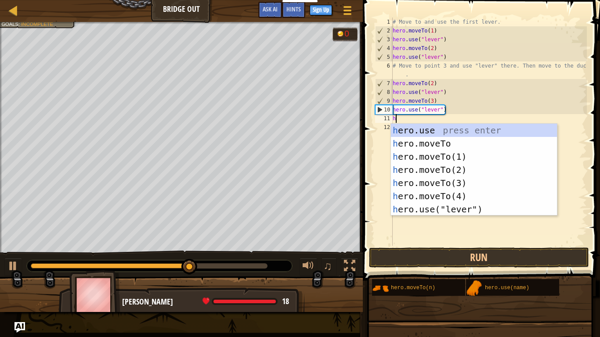
click at [480, 196] on div "h ero.use press enter h ero.moveTo press enter h ero.moveTo(1) press enter h er…" at bounding box center [474, 183] width 166 height 119
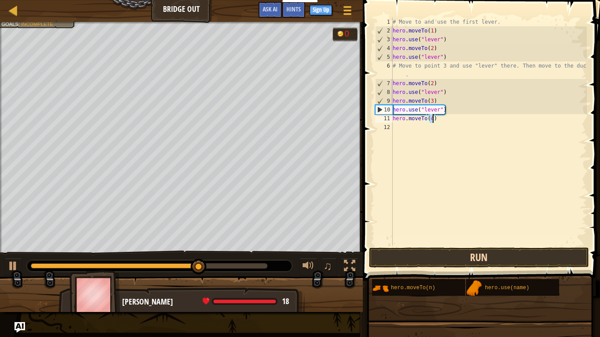
type textarea "hero.moveTo(4)"
click at [523, 254] on button "Run" at bounding box center [479, 258] width 220 height 20
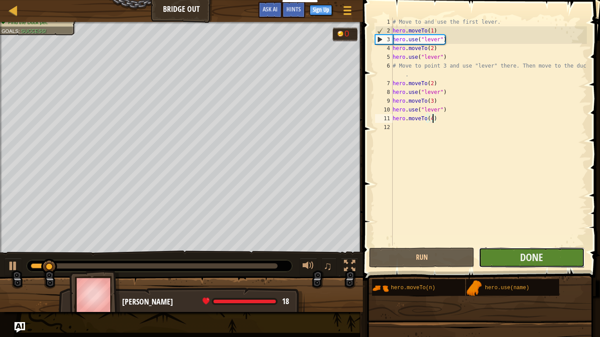
click at [545, 250] on button "Done" at bounding box center [531, 258] width 105 height 20
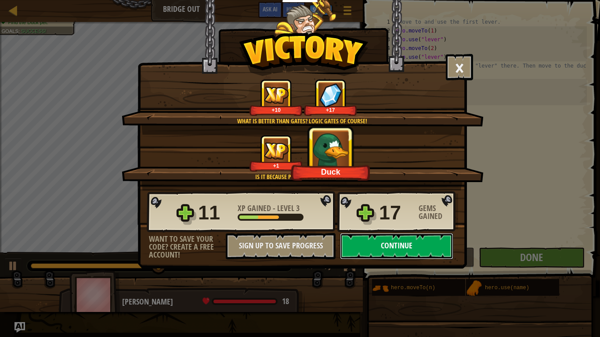
click at [427, 250] on button "Continue" at bounding box center [396, 246] width 113 height 26
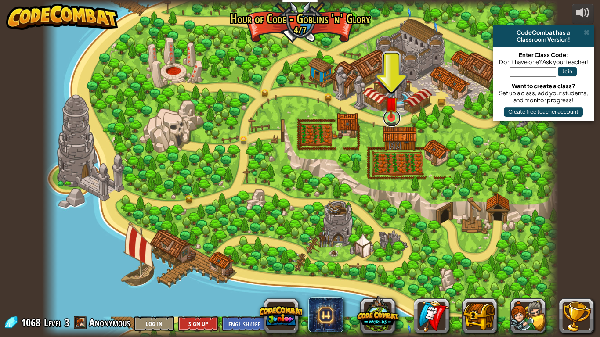
click at [383, 120] on link at bounding box center [392, 118] width 18 height 18
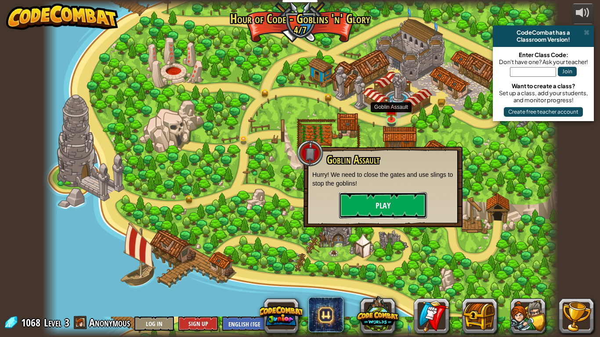
click at [390, 206] on button "Play" at bounding box center [383, 205] width 88 height 26
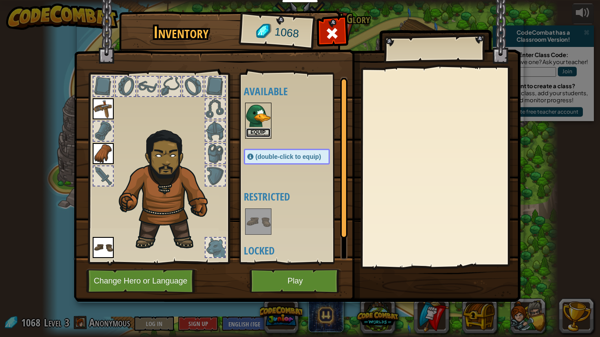
click at [260, 135] on button "Equip" at bounding box center [258, 132] width 25 height 9
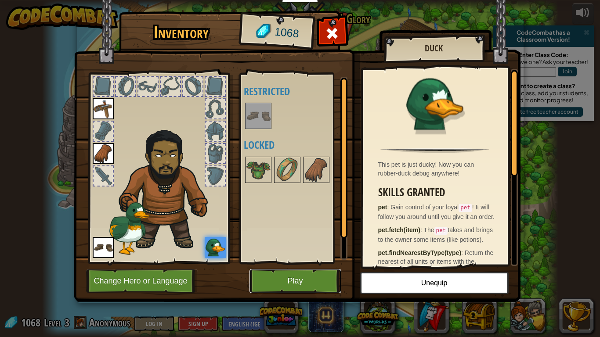
click at [313, 276] on button "Play" at bounding box center [296, 281] width 92 height 24
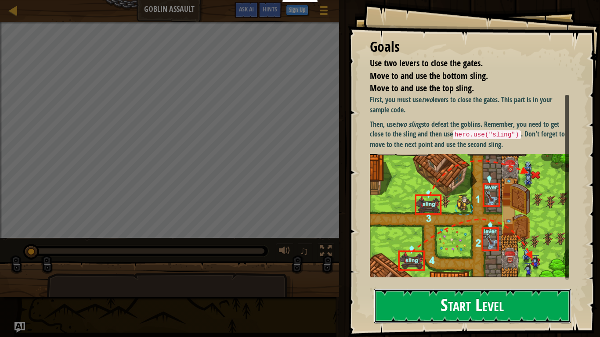
click at [523, 276] on button "Start Level" at bounding box center [472, 306] width 197 height 35
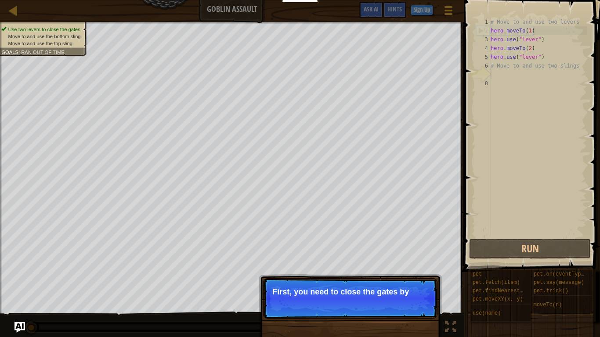
click at [434, 276] on p "Continue First, you need to close the gates by" at bounding box center [350, 299] width 174 height 40
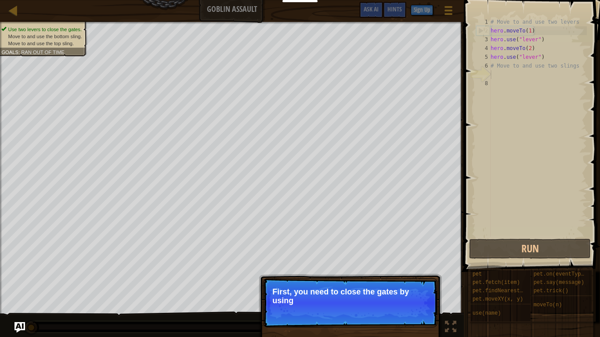
click at [417, 276] on p "Continue First, you need to close the gates by using" at bounding box center [350, 303] width 174 height 49
click at [417, 276] on p "Continue First, you need to close the gates by using these t" at bounding box center [350, 303] width 174 height 49
click at [414, 276] on p "Continue First, you need to close the gates by using these two "le" at bounding box center [350, 304] width 174 height 50
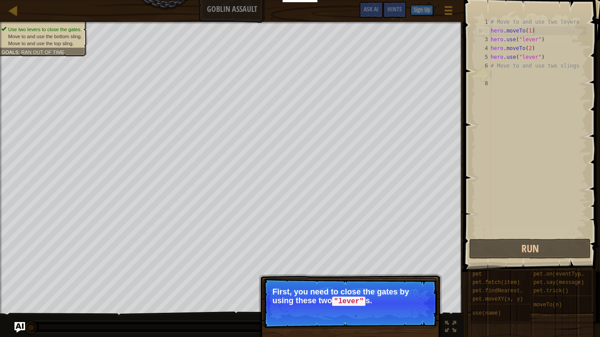
click at [413, 276] on p "Continue First, you need to close the gates by using these two "lever" s." at bounding box center [350, 304] width 174 height 50
click at [414, 276] on button "Continue" at bounding box center [412, 313] width 36 height 11
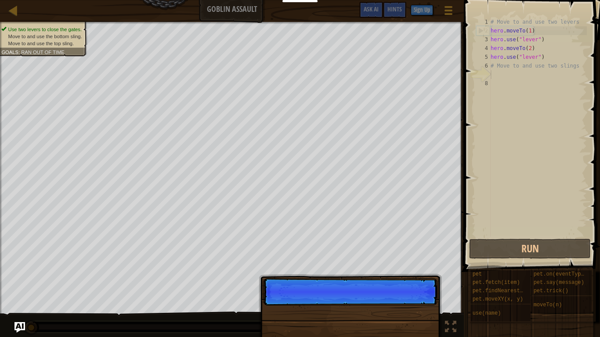
scroll to position [4, 0]
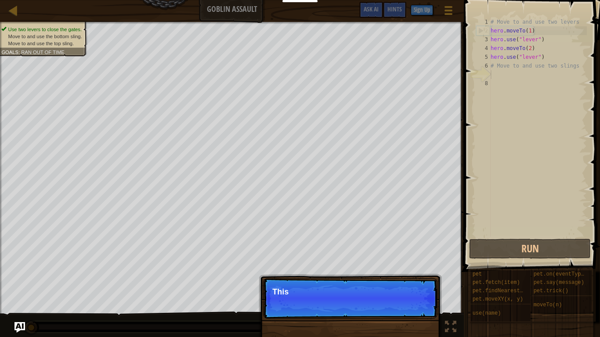
click at [412, 276] on p "Continue This goal is already solv" at bounding box center [350, 299] width 174 height 40
click at [413, 276] on p "Continue This goal is already solved in y" at bounding box center [350, 299] width 174 height 40
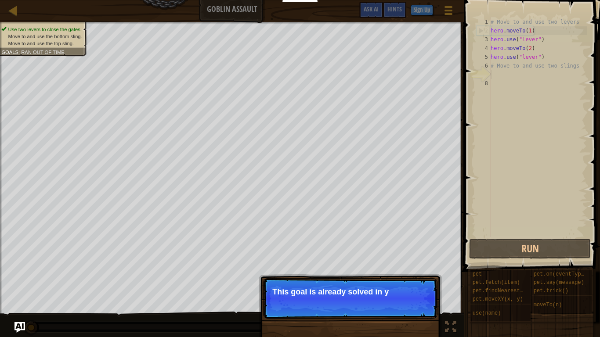
click at [415, 276] on p "Continue This goal is already solved in y" at bounding box center [350, 299] width 174 height 40
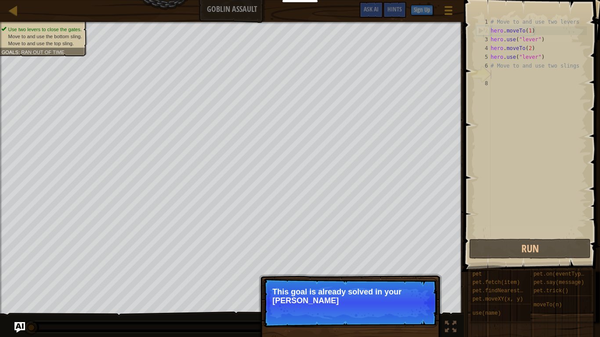
click at [414, 276] on p "Continue This goal is already solved in your [PERSON_NAME]" at bounding box center [350, 303] width 174 height 49
click at [417, 276] on p "Continue This goal is already solved in your sample co" at bounding box center [350, 303] width 174 height 49
click at [421, 276] on p "Continue This goal is already solved in your sample code. Foc" at bounding box center [350, 303] width 174 height 49
click at [410, 276] on p "Continue This goal is already solved in your sample code. Focus on u" at bounding box center [350, 303] width 174 height 49
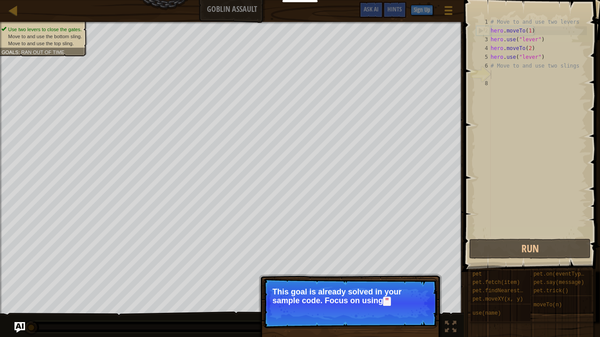
click at [410, 276] on p "Continue This goal is already solved in your sample code. Focus on using "" at bounding box center [350, 304] width 174 height 50
click at [414, 276] on p "Continue This goal is already solved in your sample code. Focus on using "" at bounding box center [350, 304] width 174 height 50
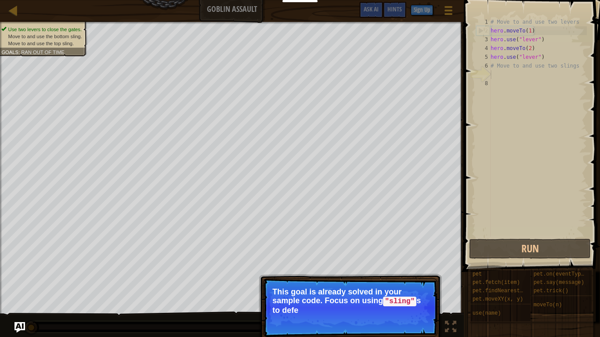
click at [413, 276] on p "Continue This goal is already solved in your sample code. Focus on using "sling…" at bounding box center [350, 308] width 174 height 59
click at [412, 276] on p "Continue This goal is already solved in your sample code. Focus on using "sling…" at bounding box center [350, 308] width 174 height 59
click at [408, 276] on p "Continue This goal is already solved in your sample code. Focus on using "sling…" at bounding box center [350, 308] width 174 height 59
click at [403, 276] on button "Continue" at bounding box center [412, 322] width 36 height 11
click at [407, 276] on p "Continue This goal is already solved in your sample code. Focus on using "sling…" at bounding box center [350, 308] width 174 height 59
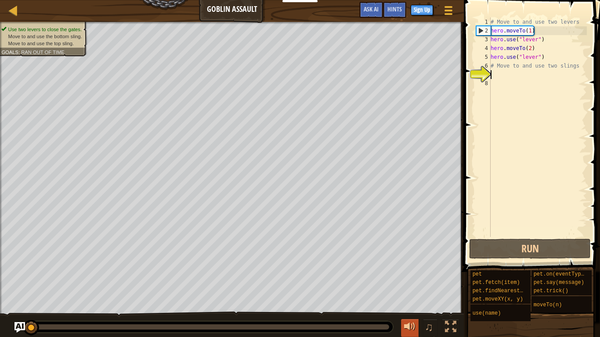
click at [405, 276] on div at bounding box center [409, 327] width 11 height 11
click at [406, 276] on div at bounding box center [409, 327] width 11 height 11
click at [414, 276] on div at bounding box center [409, 327] width 11 height 11
click at [413, 276] on div at bounding box center [409, 327] width 11 height 11
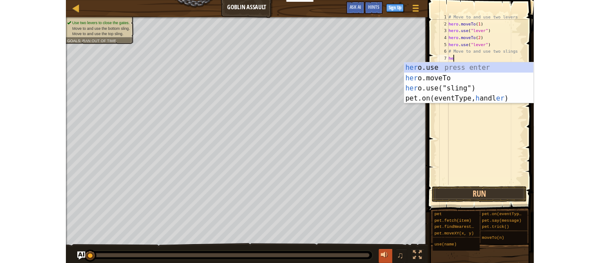
scroll to position [4, 0]
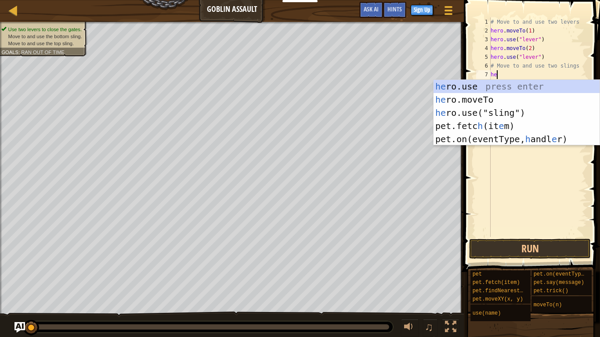
click at [492, 102] on div "he ro.use press enter he ro.moveTo press enter he ro.use("sling") press enter p…" at bounding box center [517, 126] width 166 height 92
type textarea "hero.moveTo(2)"
